Goal: Transaction & Acquisition: Purchase product/service

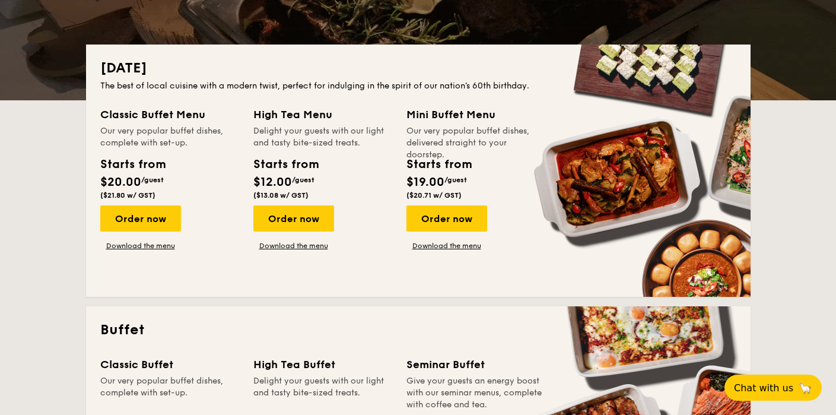
scroll to position [340, 0]
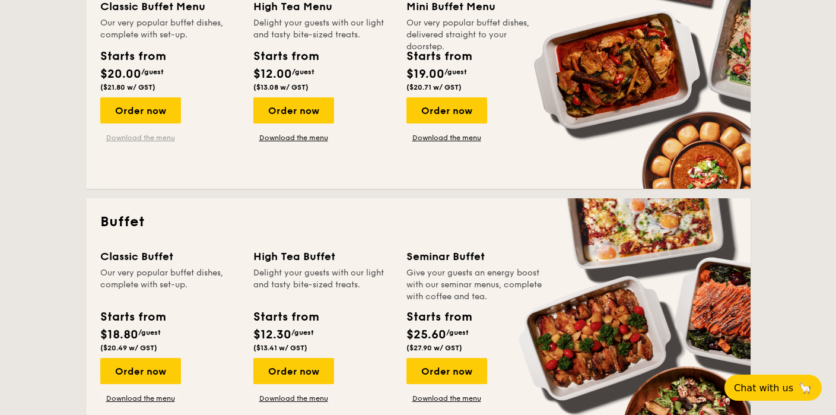
click at [181, 133] on link "Download the menu" at bounding box center [140, 137] width 81 height 9
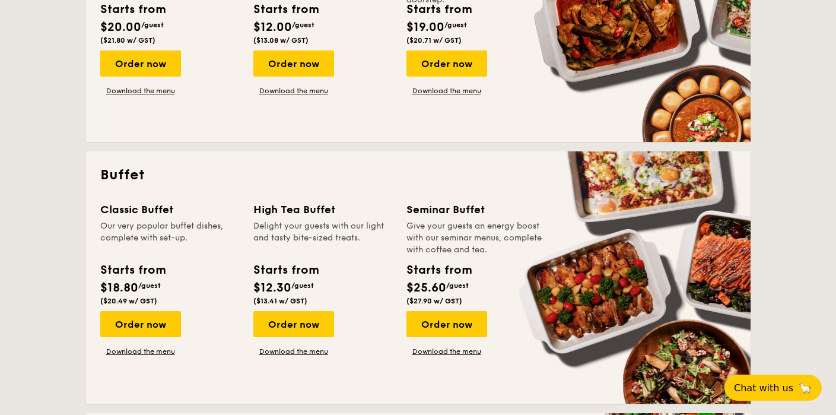
scroll to position [386, 0]
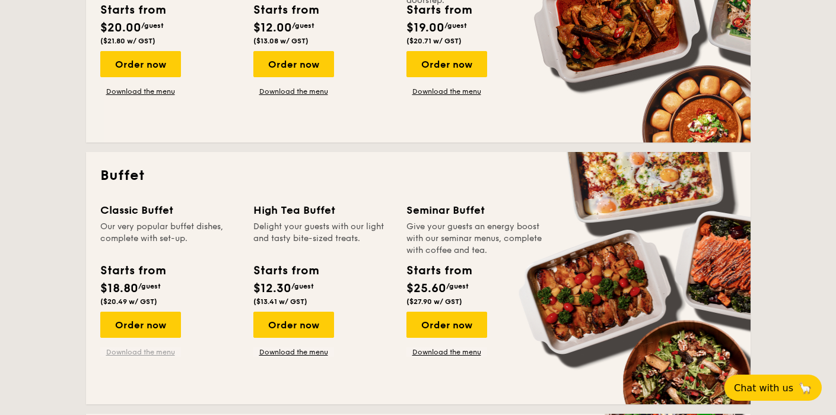
click at [181, 347] on link "Download the menu" at bounding box center [140, 351] width 81 height 9
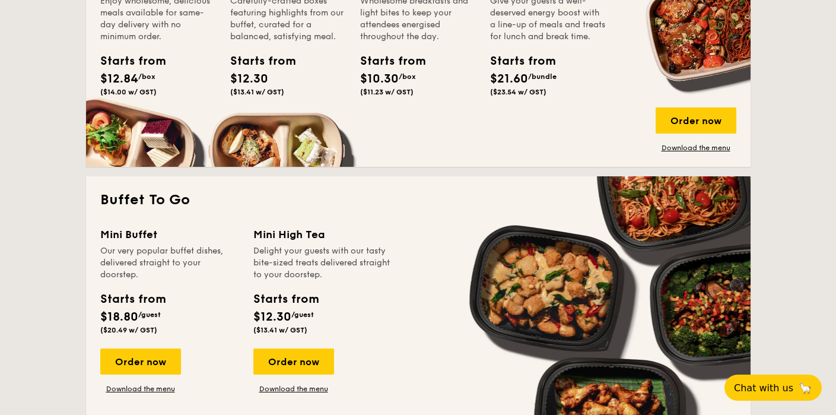
scroll to position [957, 0]
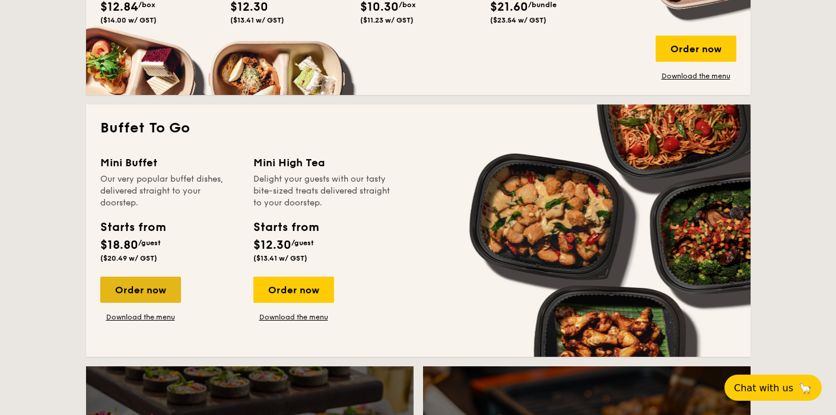
click at [181, 276] on div "Order now" at bounding box center [140, 289] width 81 height 26
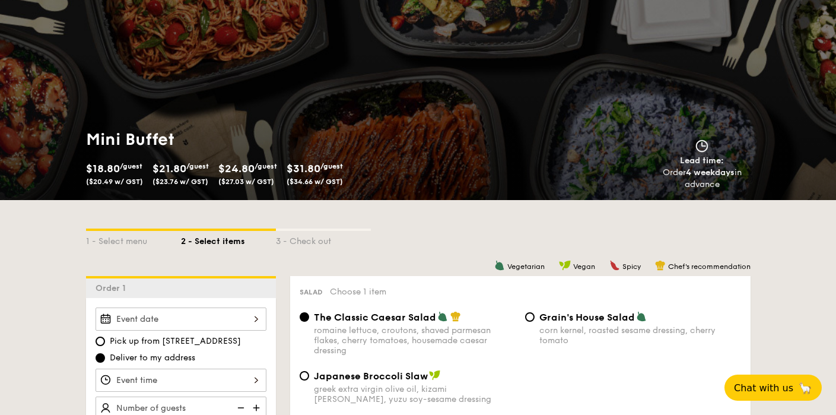
scroll to position [110, 0]
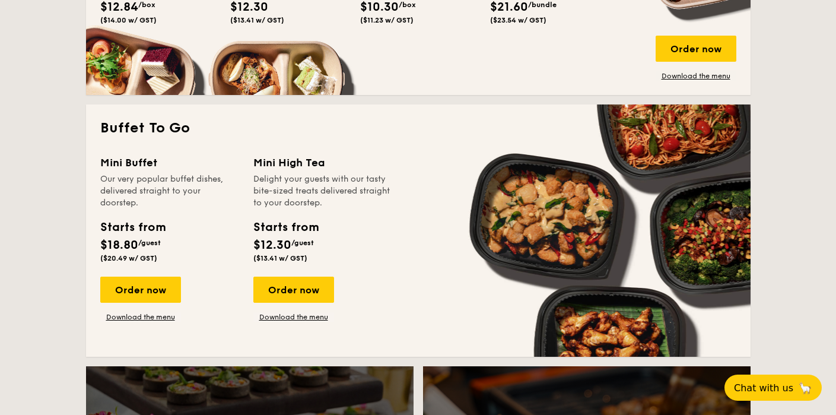
scroll to position [2248, 0]
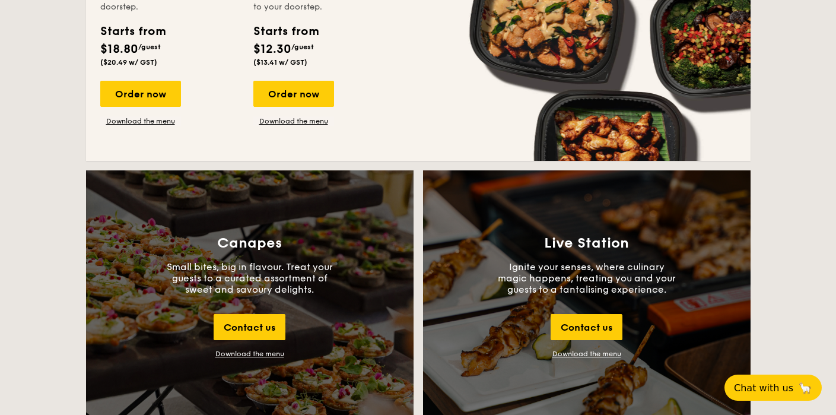
scroll to position [985, 0]
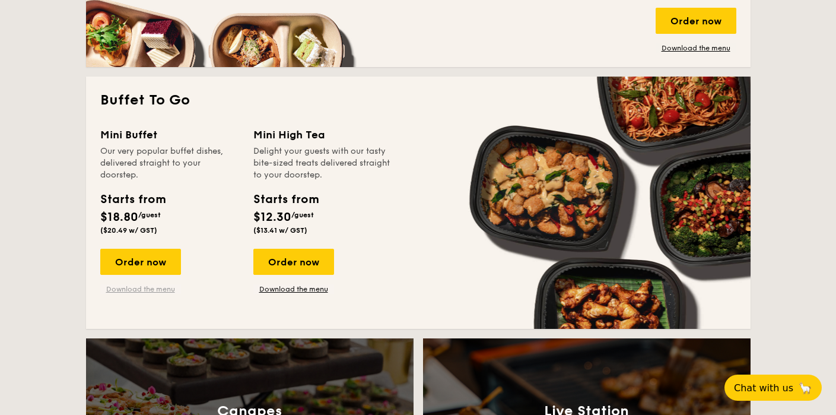
click at [181, 284] on link "Download the menu" at bounding box center [140, 288] width 81 height 9
